Goal: Transaction & Acquisition: Purchase product/service

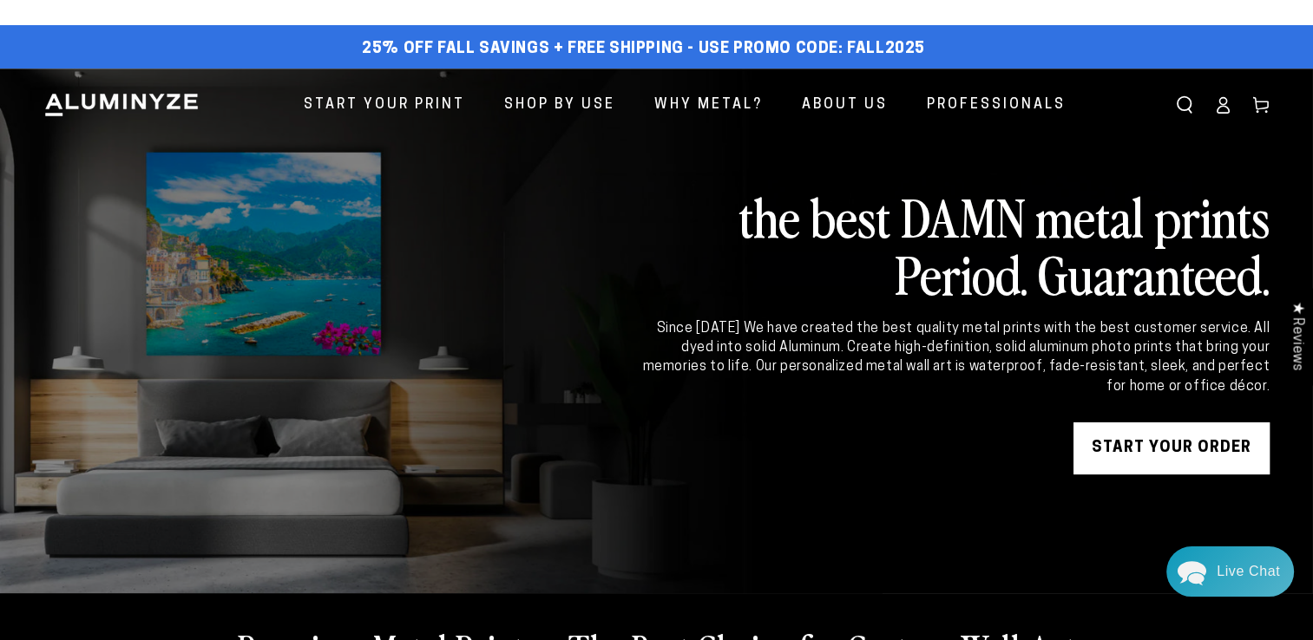
click at [1169, 447] on link "START YOUR Order" at bounding box center [1171, 448] width 196 height 52
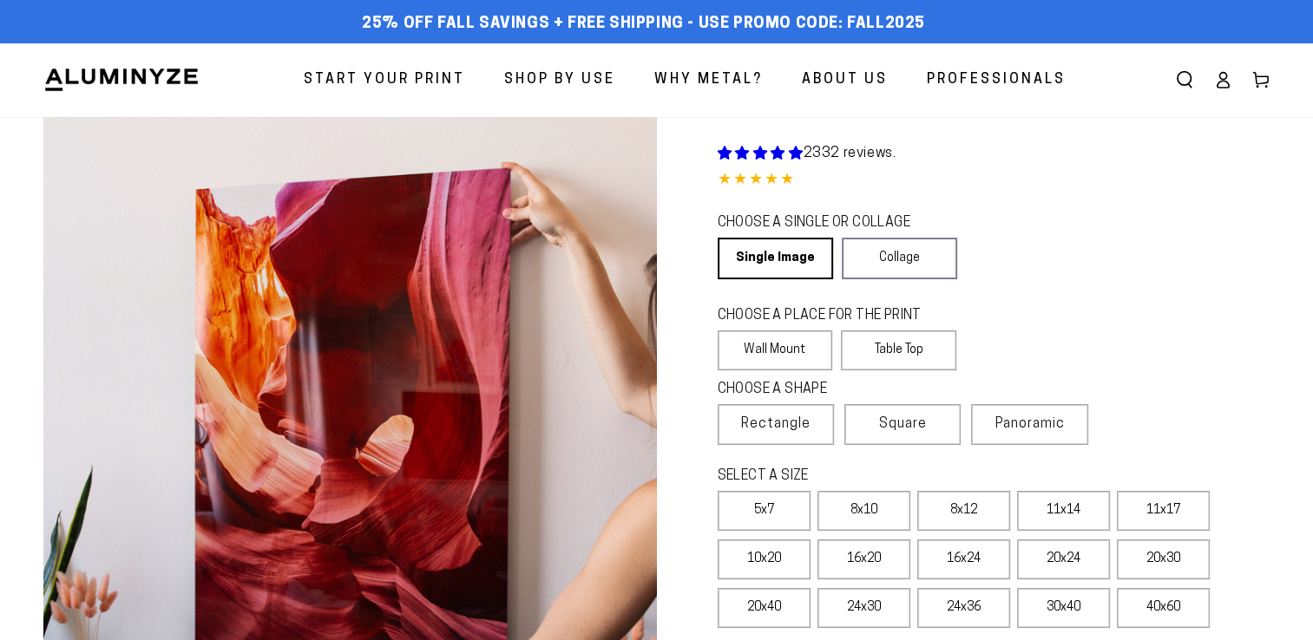
select select "**********"
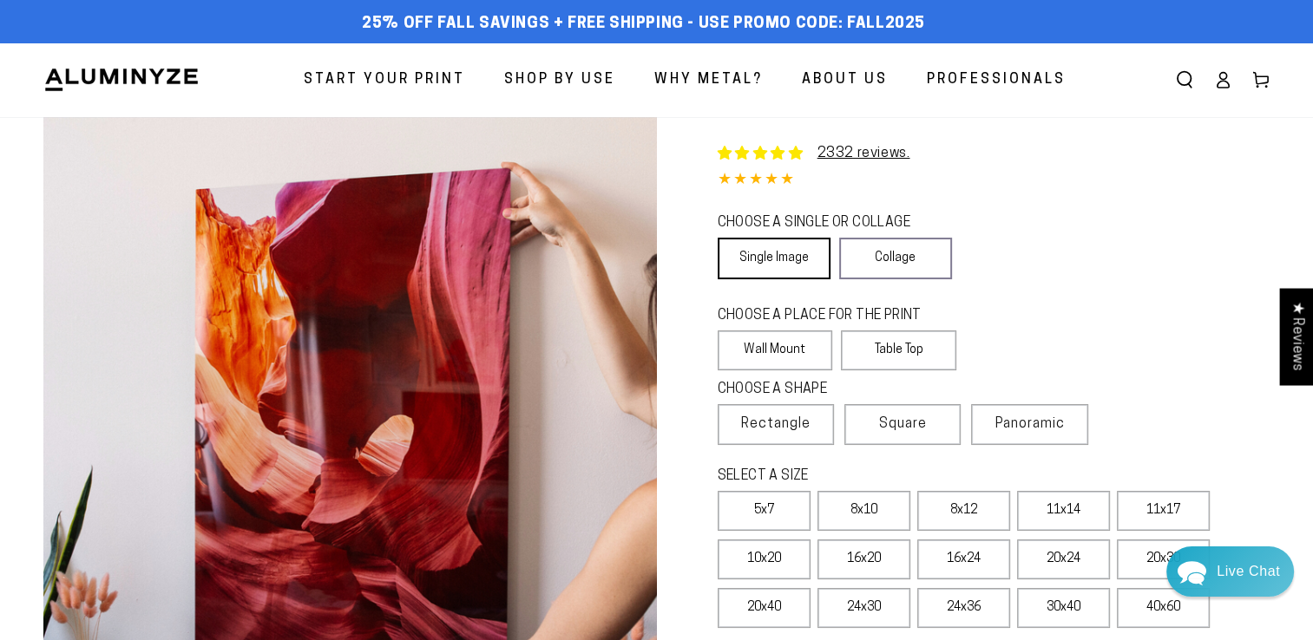
click at [760, 252] on link "Single Image" at bounding box center [773, 259] width 113 height 42
click at [753, 339] on label "Wall Mount" at bounding box center [774, 351] width 115 height 40
click at [791, 419] on span "Rectangle" at bounding box center [775, 424] width 69 height 21
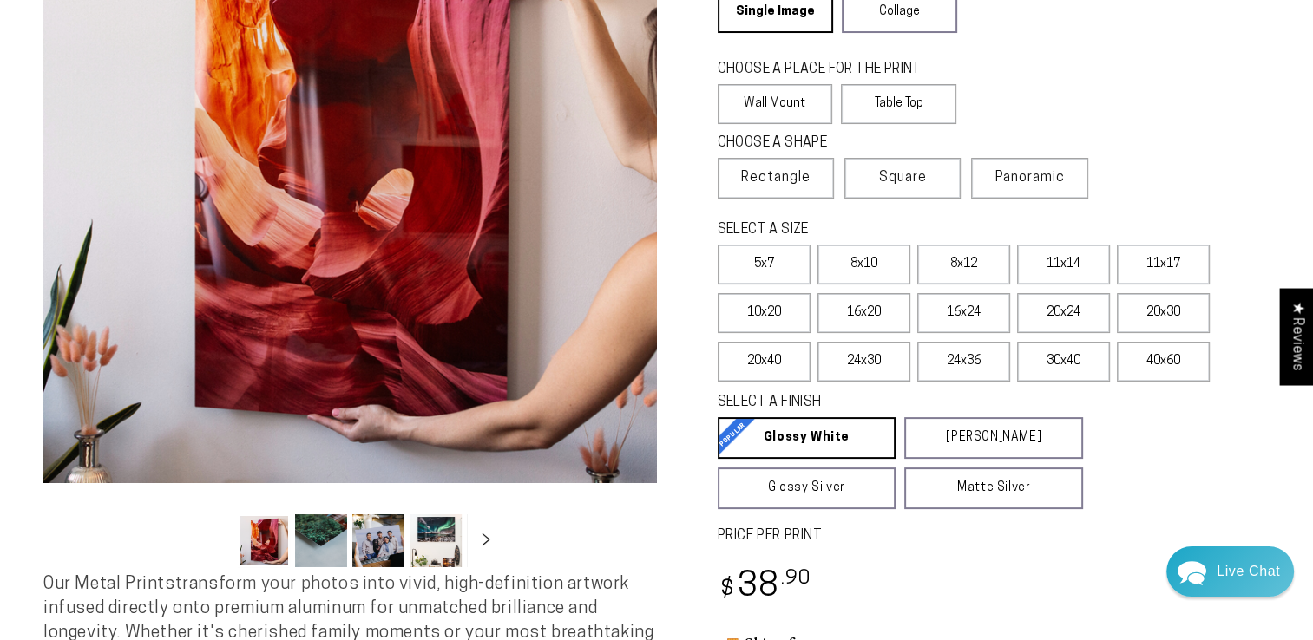
scroll to position [260, 0]
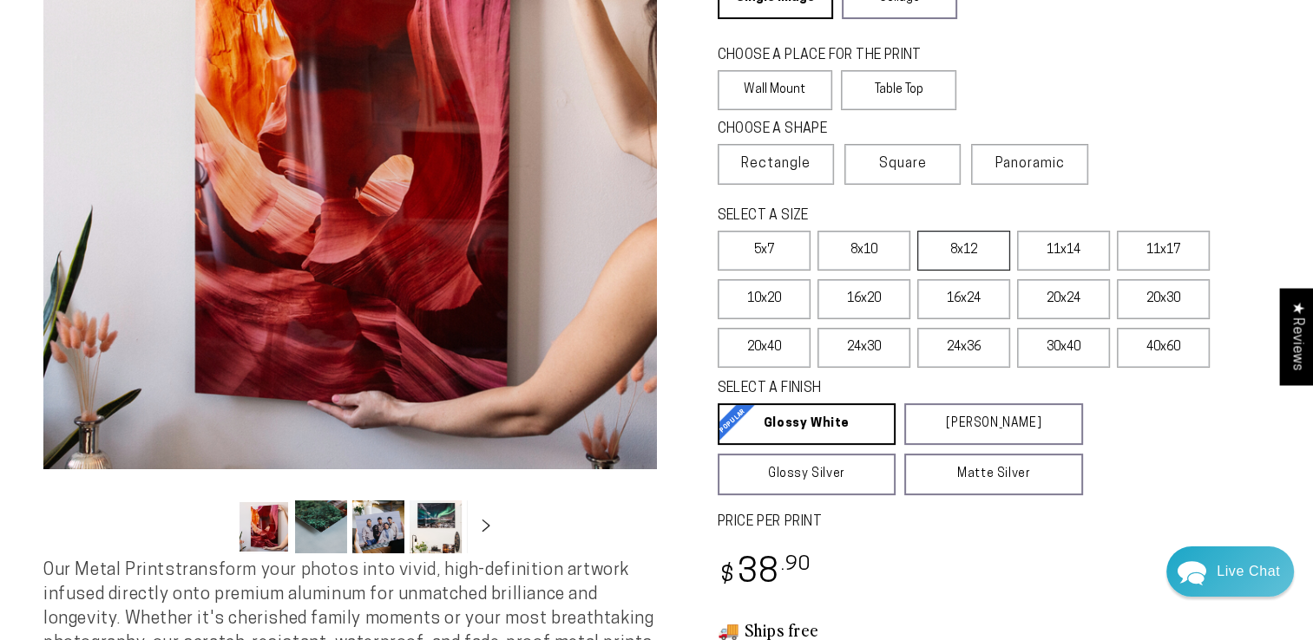
click at [944, 239] on label "8x12" at bounding box center [963, 251] width 93 height 40
click at [958, 247] on label "8x12" at bounding box center [963, 251] width 93 height 40
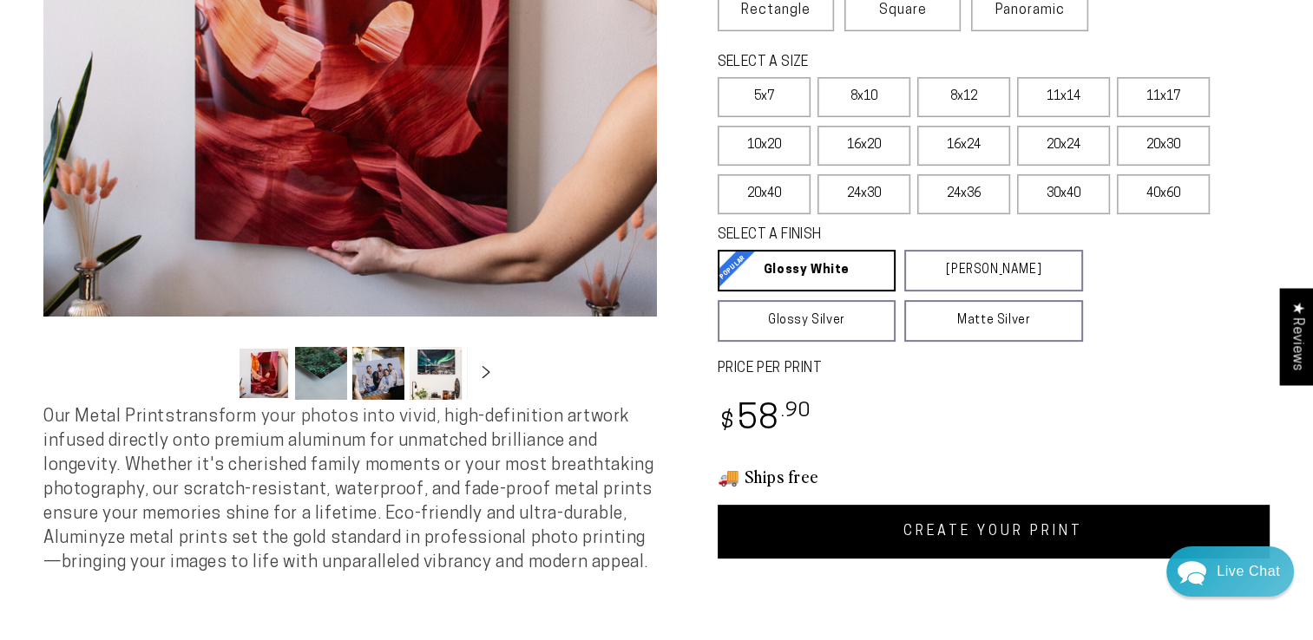
scroll to position [607, 0]
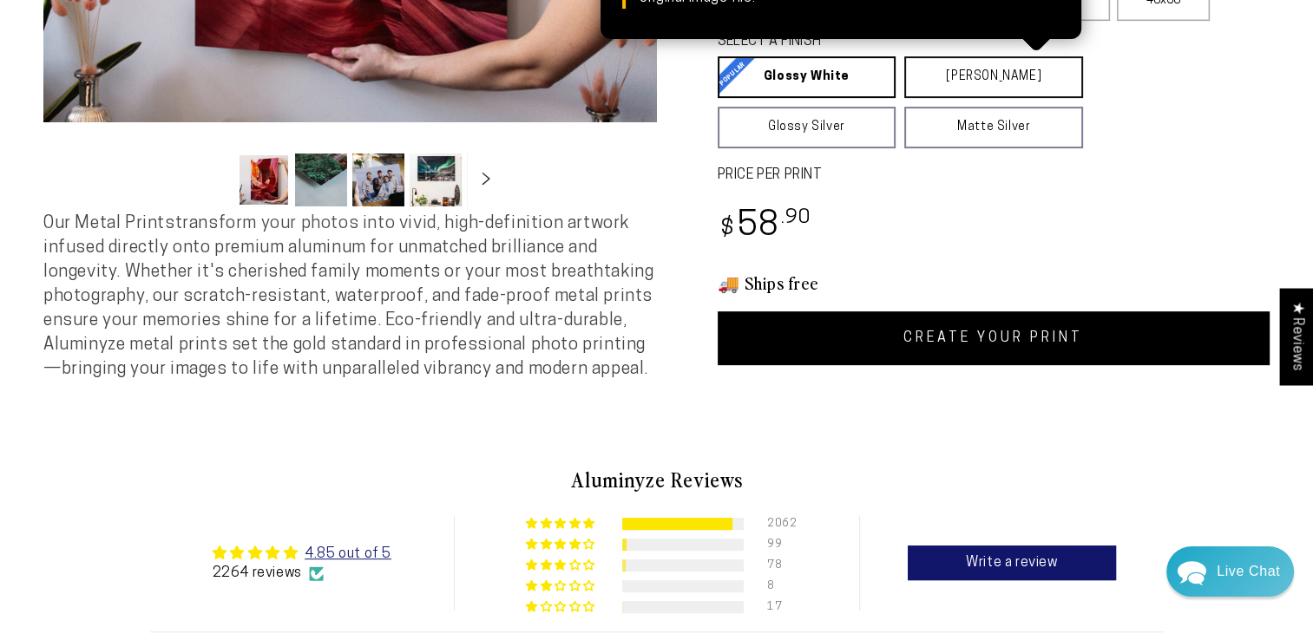
click at [955, 68] on link "Matte White Matte White Our matte white surface offers a flatter tone and sligh…" at bounding box center [993, 77] width 179 height 42
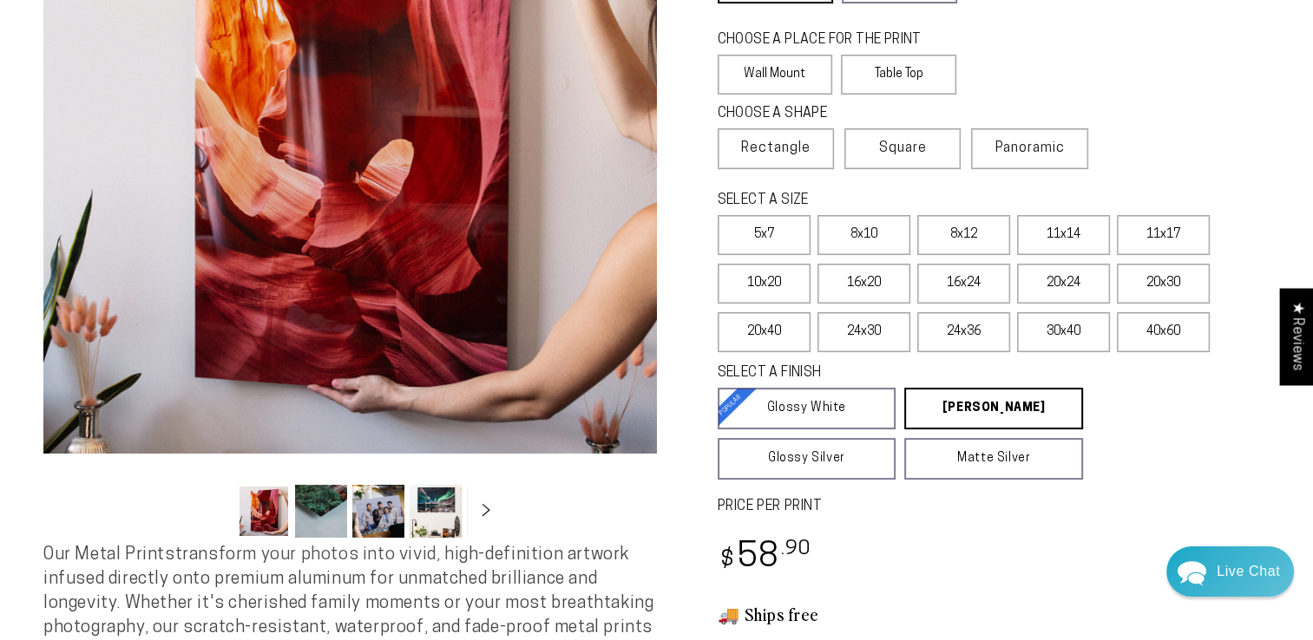
scroll to position [260, 0]
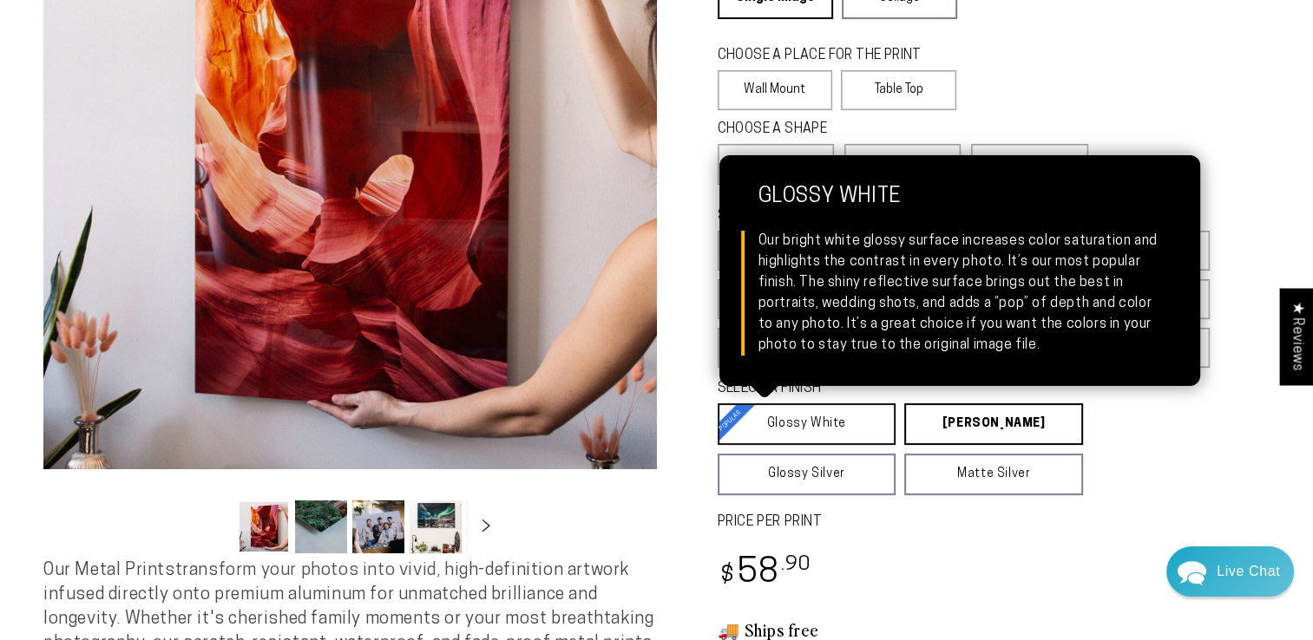
click at [819, 419] on link "Glossy White Glossy White Our bright white glossy surface increases color satur…" at bounding box center [806, 424] width 179 height 42
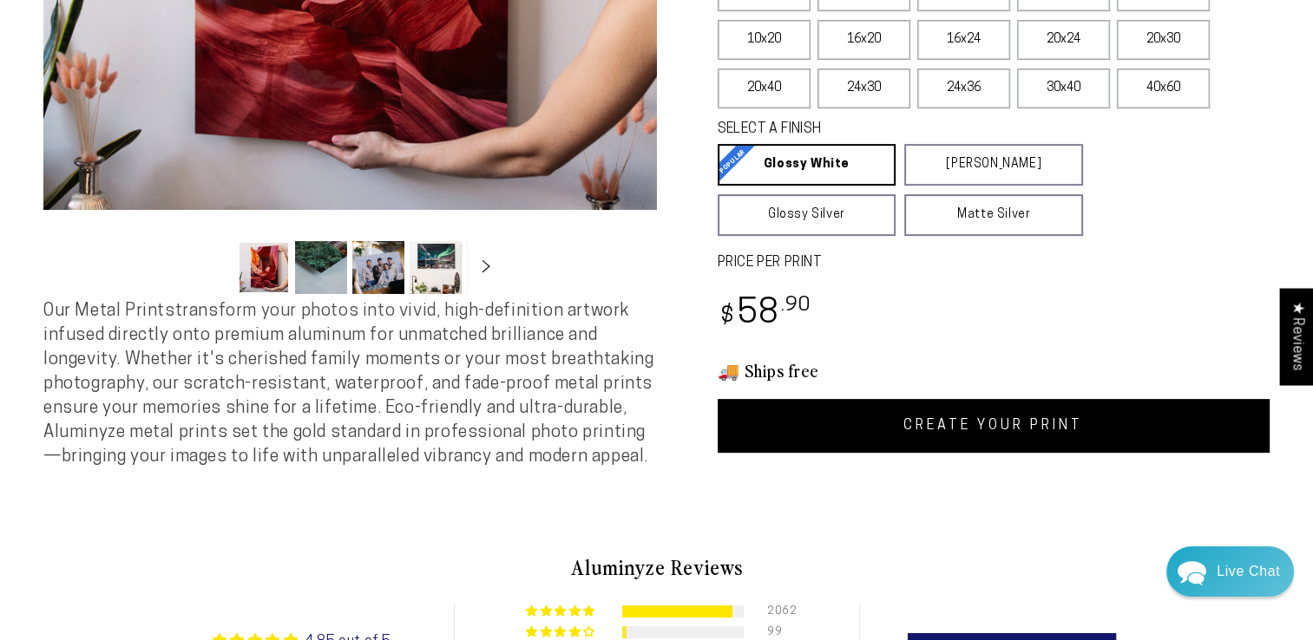
scroll to position [520, 0]
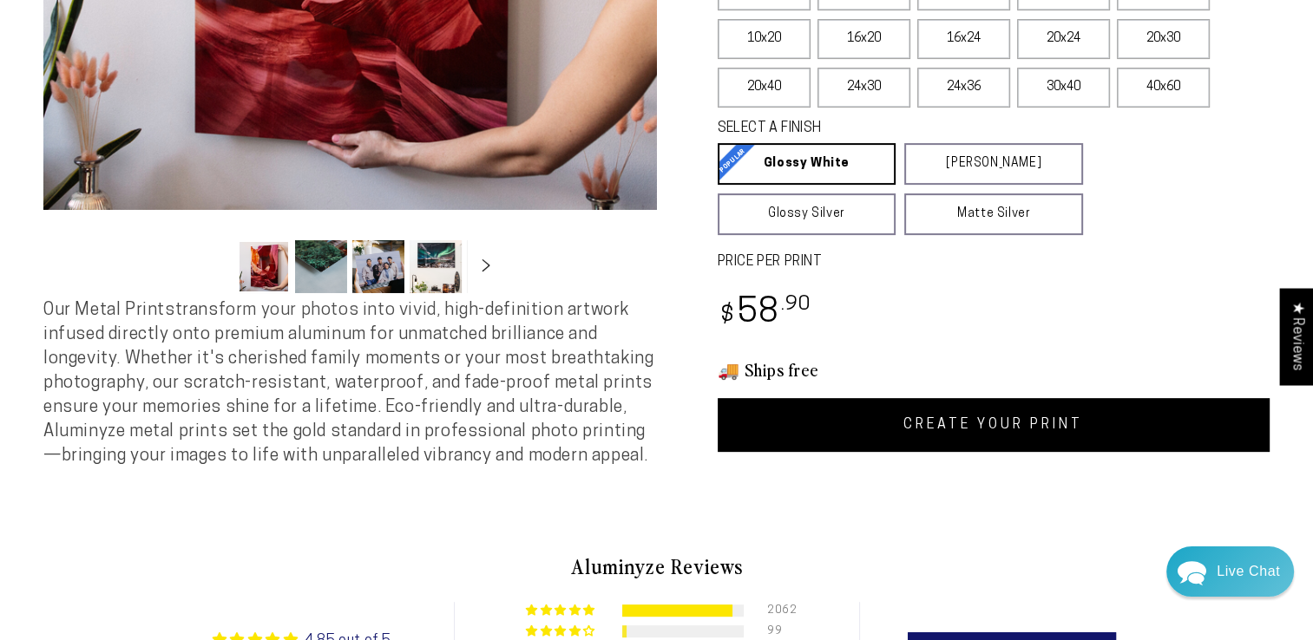
click at [947, 411] on link "CREATE YOUR PRINT" at bounding box center [993, 425] width 553 height 54
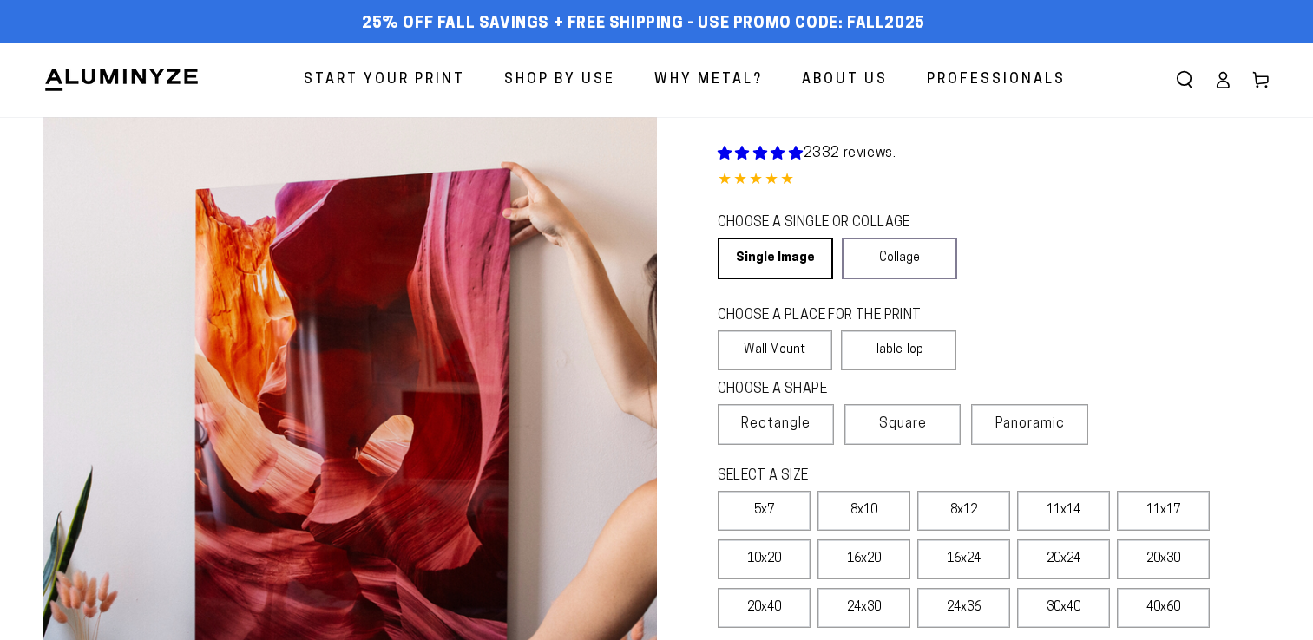
scroll to position [520, 0]
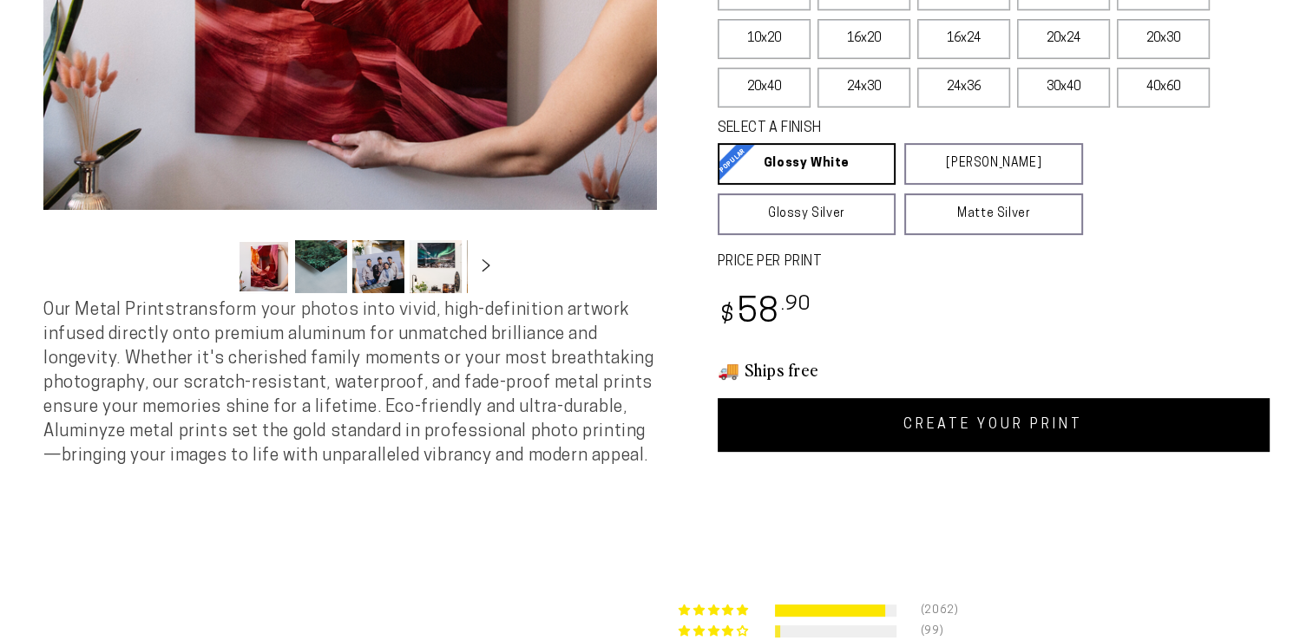
select select "**********"
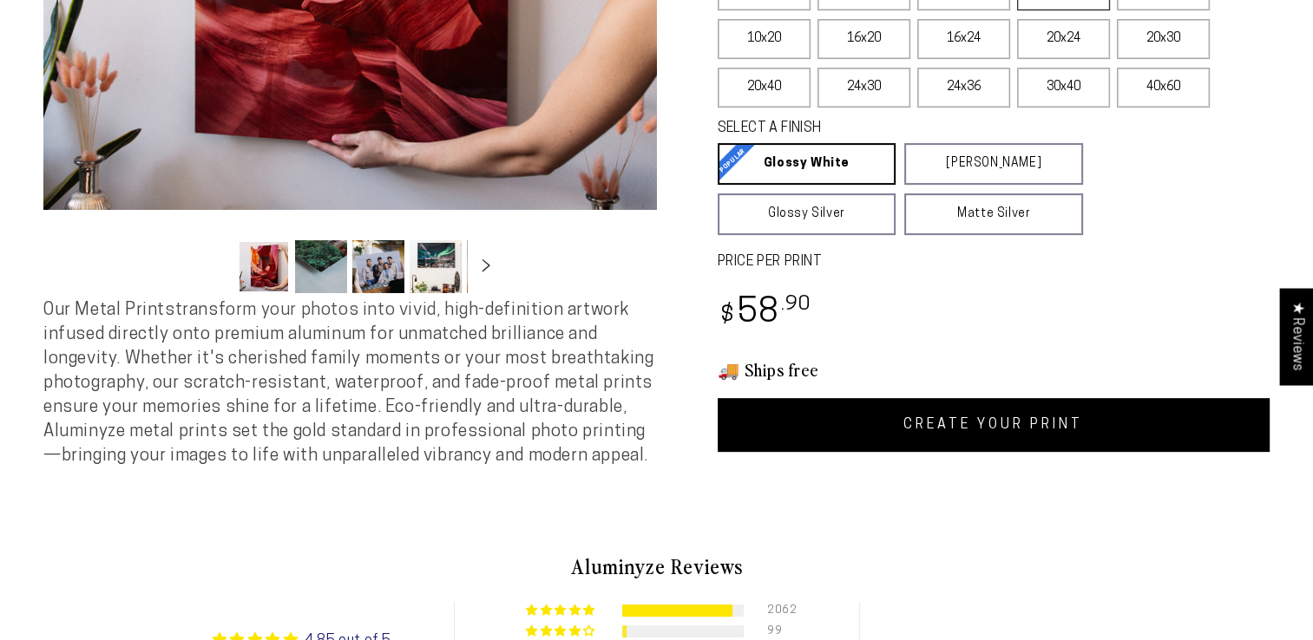
scroll to position [0, 0]
